Goal: Information Seeking & Learning: Learn about a topic

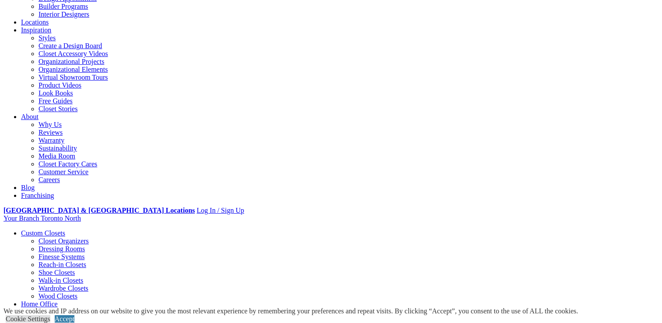
select select "**"
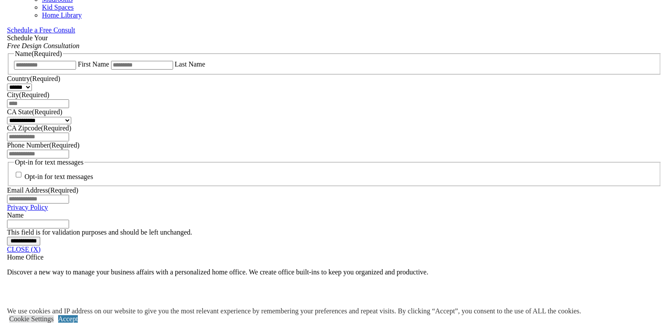
scroll to position [656, 0]
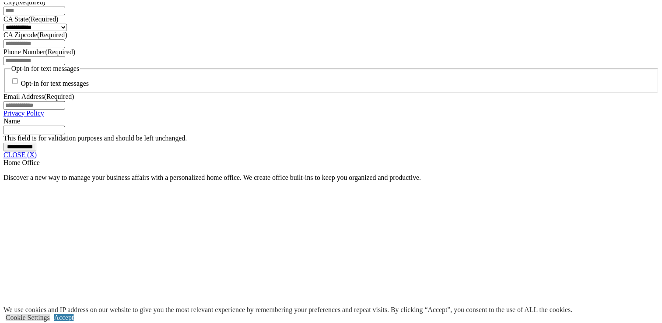
scroll to position [897, 0]
